Goal: Information Seeking & Learning: Learn about a topic

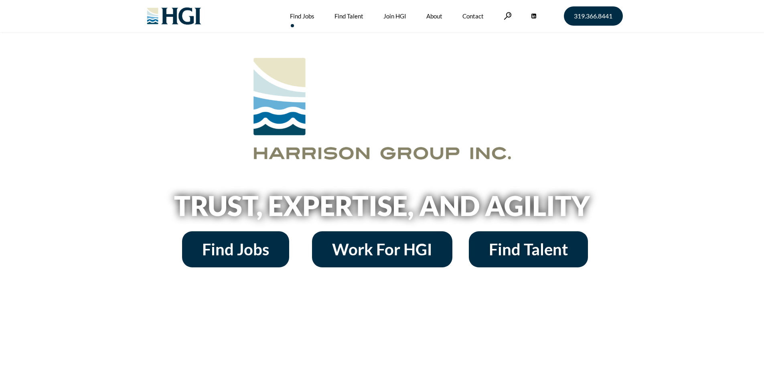
click at [305, 17] on link "Find Jobs" at bounding box center [302, 16] width 24 height 32
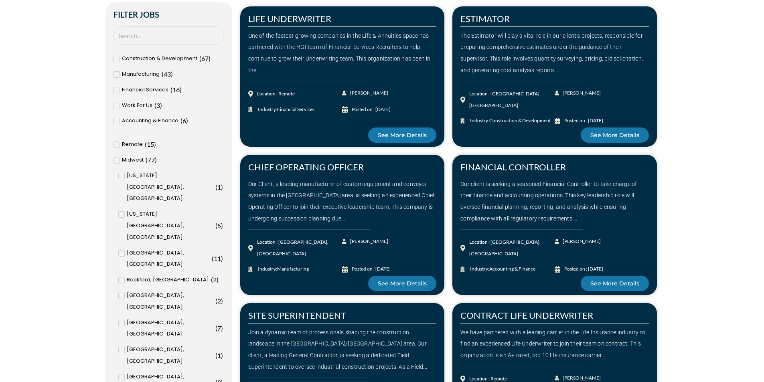
scroll to position [281, 0]
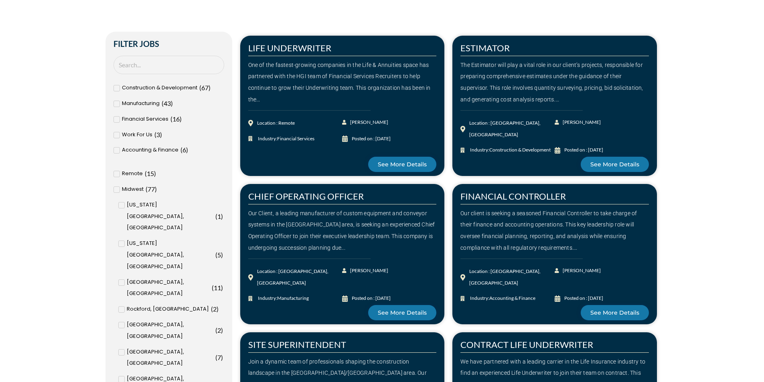
click at [137, 88] on span "Construction & Development" at bounding box center [159, 88] width 75 height 12
click at [0, 0] on input "Construction & Development ( 67 )" at bounding box center [0, 0] width 0 height 0
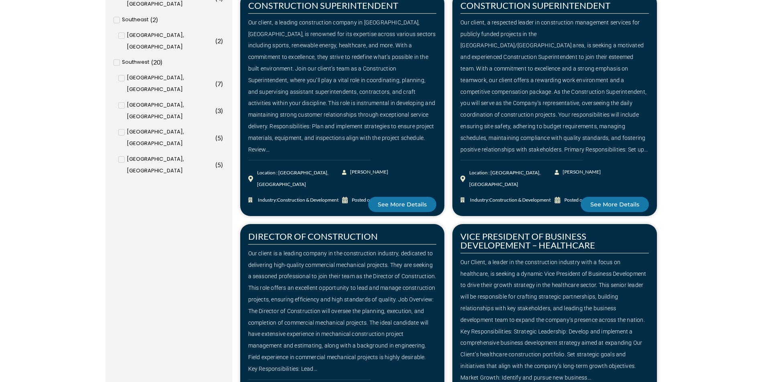
scroll to position [1003, 0]
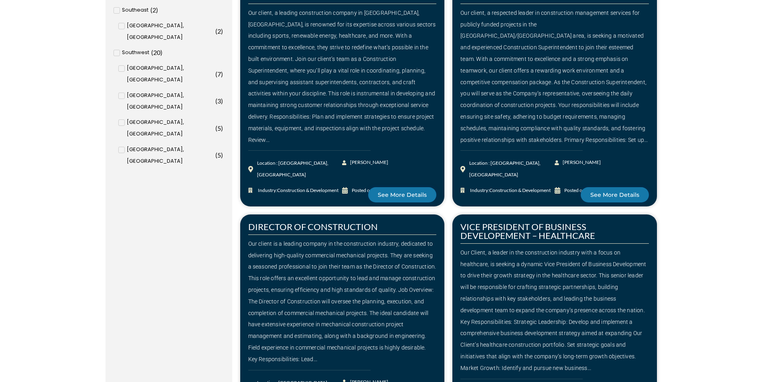
click at [538, 247] on div "Our Client, a leader in the construction industry with a focus on healthcare, i…" at bounding box center [555, 310] width 189 height 127
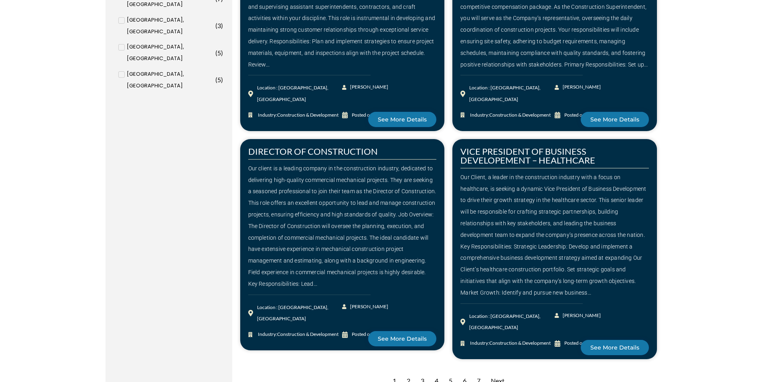
scroll to position [1083, 0]
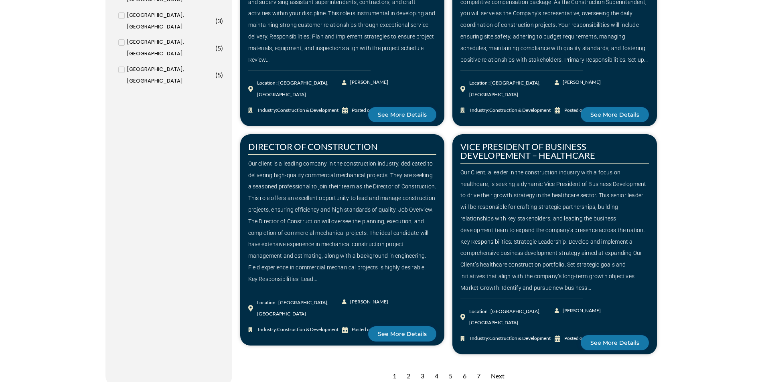
click at [409, 367] on div "2" at bounding box center [409, 377] width 12 height 20
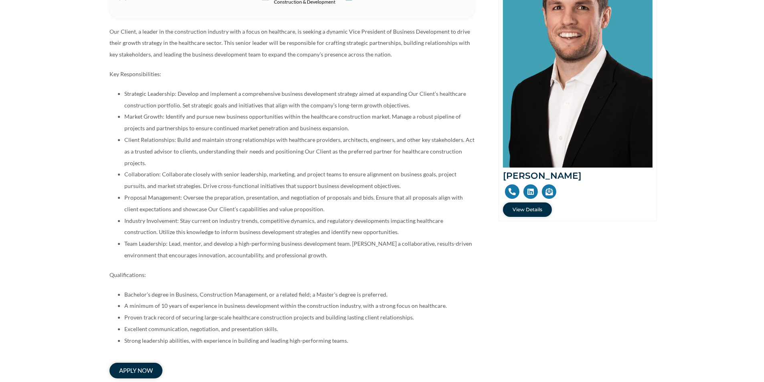
scroll to position [201, 0]
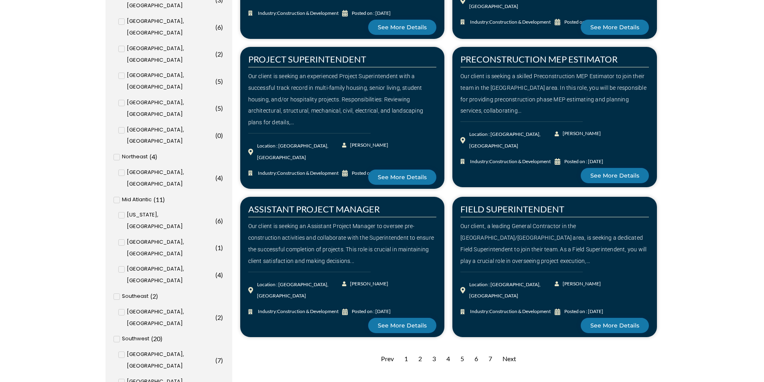
scroll to position [722, 0]
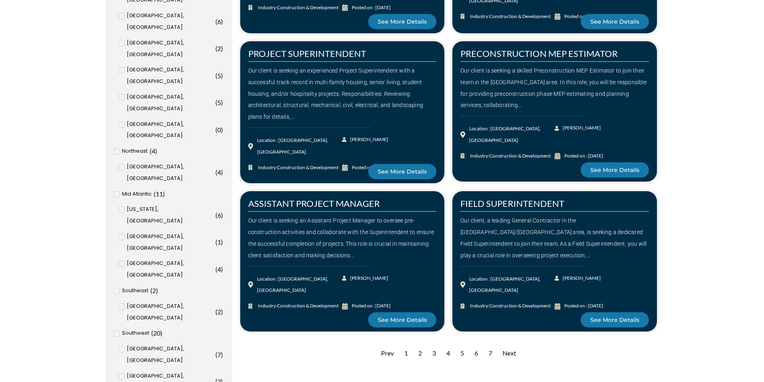
click at [435, 351] on div "3" at bounding box center [435, 354] width 12 height 20
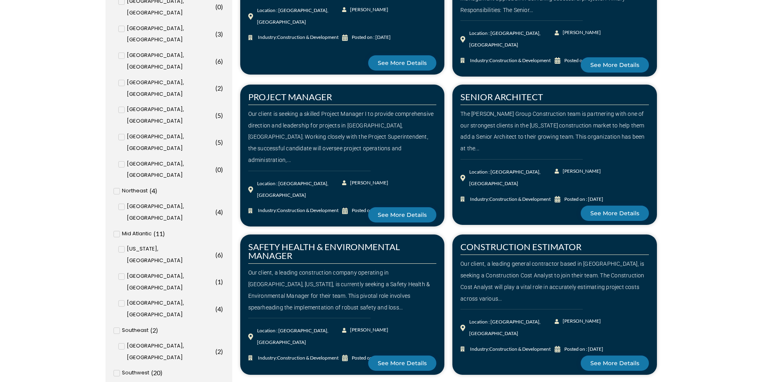
scroll to position [722, 0]
